Goal: Find specific page/section: Find specific page/section

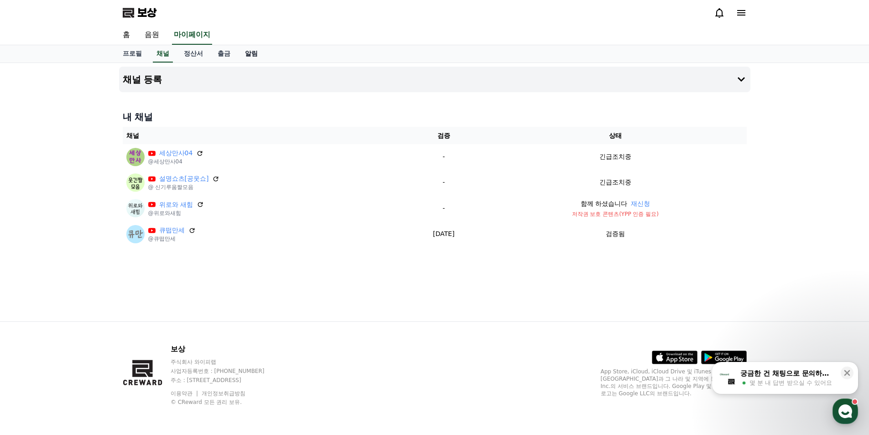
click at [255, 52] on font "알림" at bounding box center [251, 53] width 13 height 7
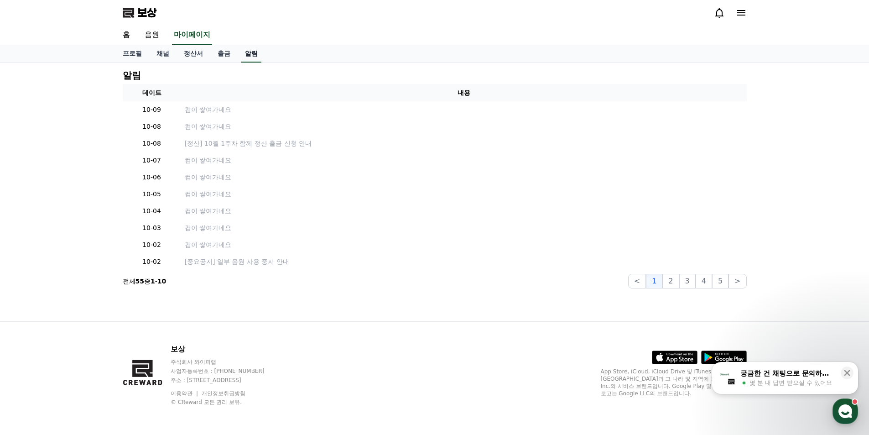
click at [255, 52] on font "알림" at bounding box center [251, 53] width 13 height 7
click at [221, 53] on font "출금" at bounding box center [224, 53] width 13 height 7
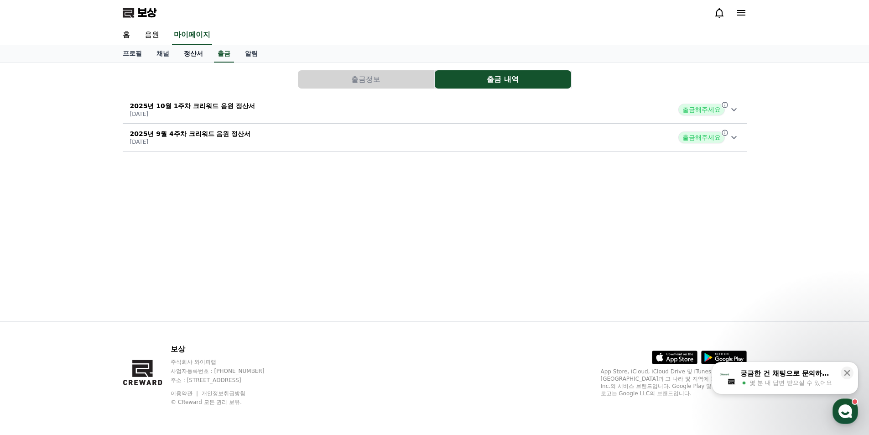
click at [197, 55] on font "정산서" at bounding box center [193, 53] width 19 height 7
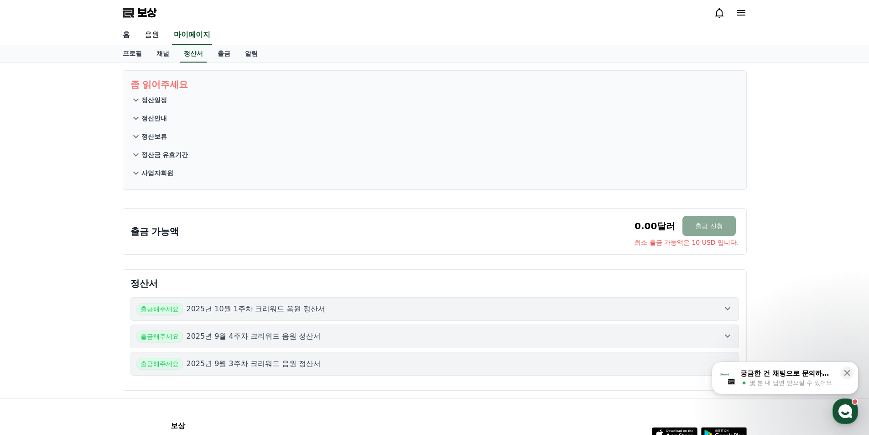
click at [126, 28] on link "홈" at bounding box center [126, 35] width 22 height 19
